Goal: Information Seeking & Learning: Learn about a topic

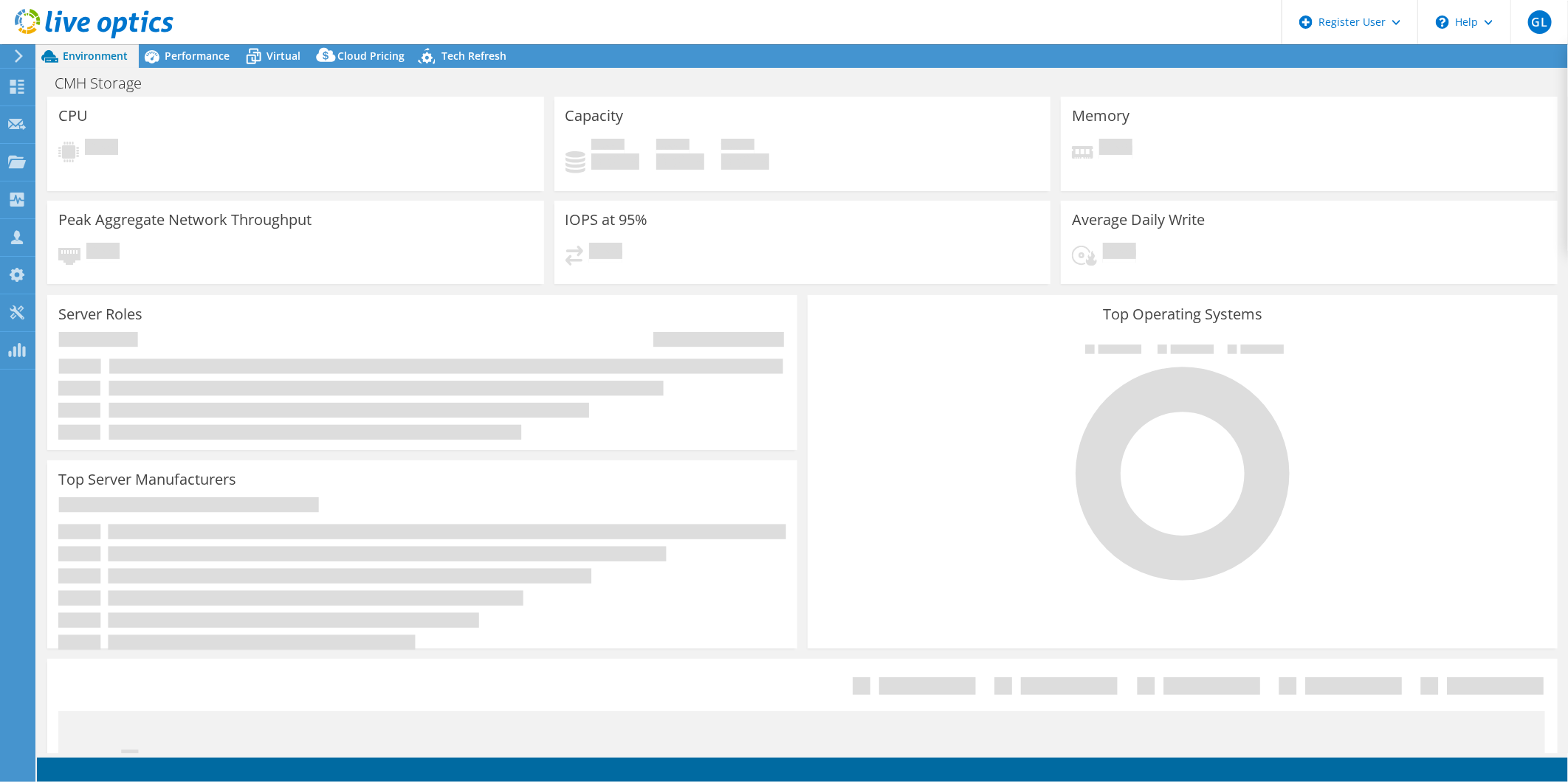
select select "USD"
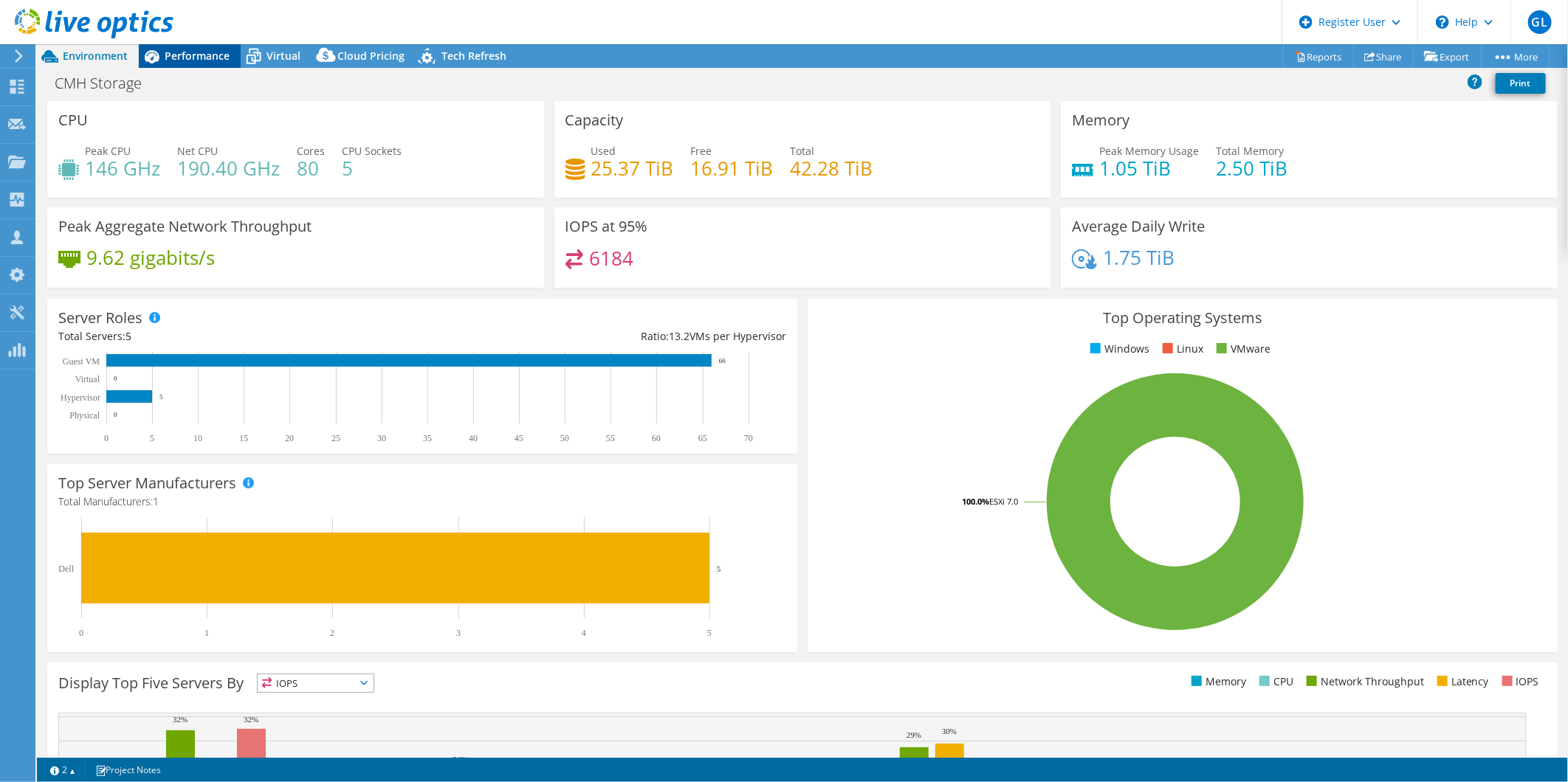
click at [208, 53] on span "Performance" at bounding box center [197, 56] width 65 height 14
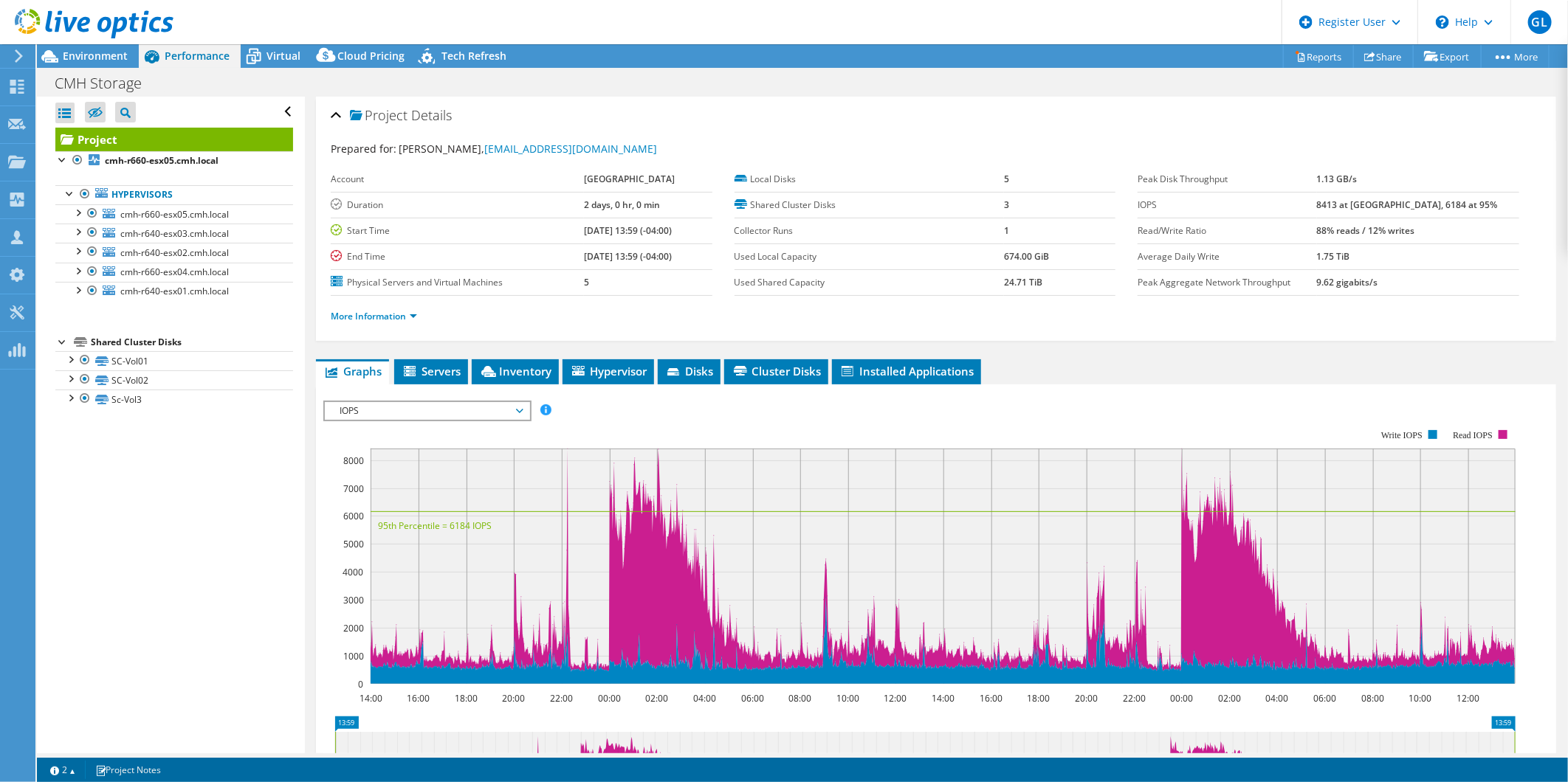
click at [386, 309] on li "More Information" at bounding box center [378, 316] width 95 height 16
click at [387, 311] on link "More Information" at bounding box center [374, 315] width 86 height 12
